Goal: Check status

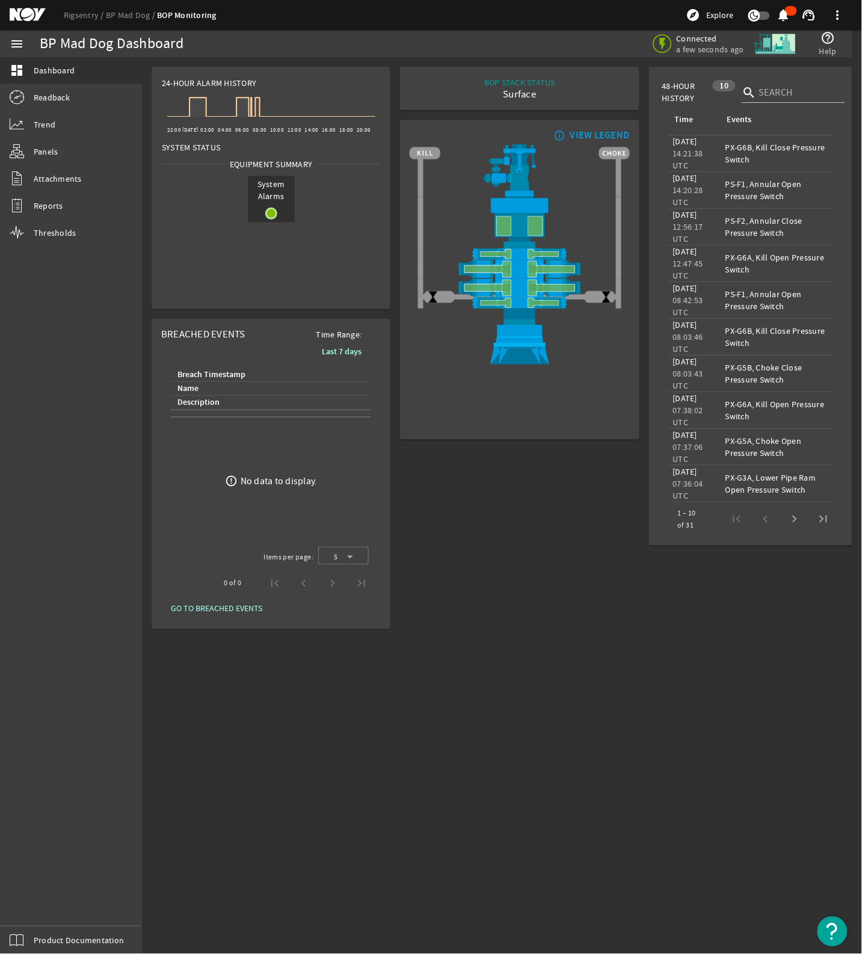
click at [546, 560] on div "BOP STACK STATUS Surface END OF WELL - ACTIVE STACK - info_outline VIEW LEGEND" at bounding box center [519, 348] width 249 height 572
click at [417, 688] on mat-sidenav-content "BP Mad Dog Dashboard Connected a few seconds ago help_outline Help 24-Hour Alar…" at bounding box center [502, 505] width 720 height 897
